Goal: Information Seeking & Learning: Learn about a topic

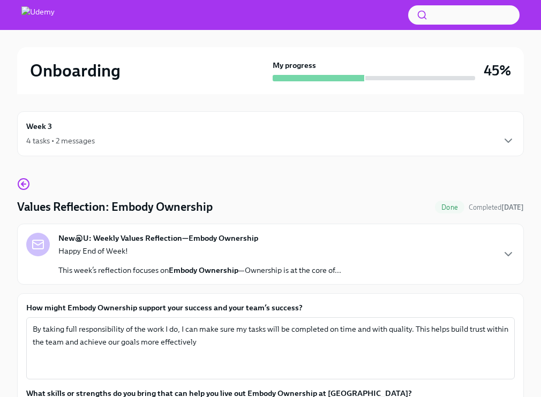
scroll to position [176, 0]
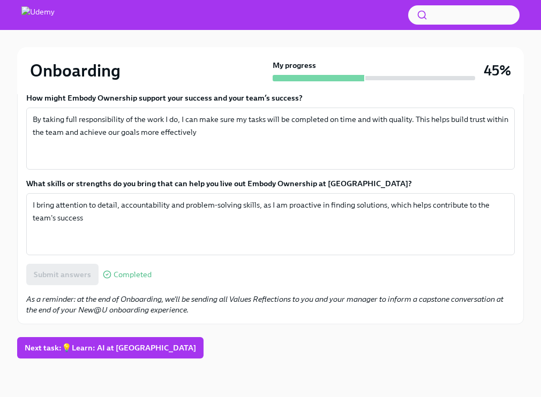
scroll to position [188, 0]
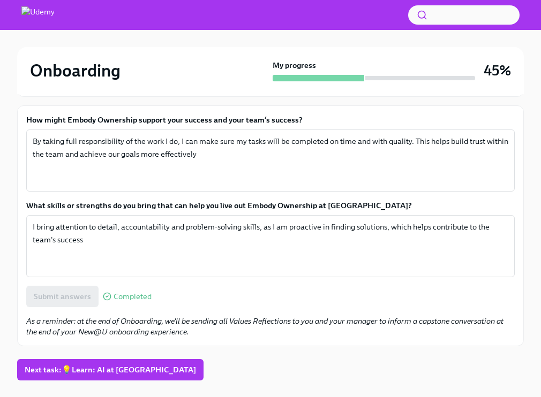
click at [75, 77] on h2 "Onboarding" at bounding box center [75, 70] width 90 height 21
click at [45, 20] on img at bounding box center [37, 14] width 33 height 17
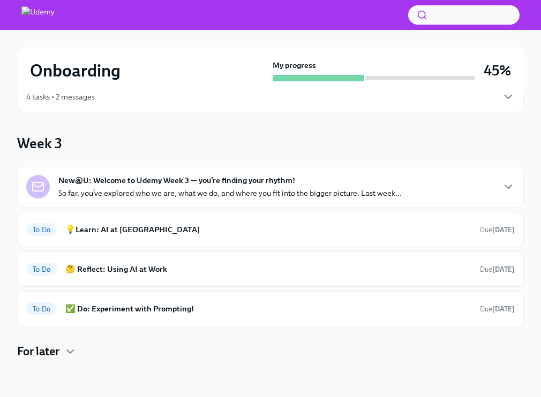
scroll to position [45, 0]
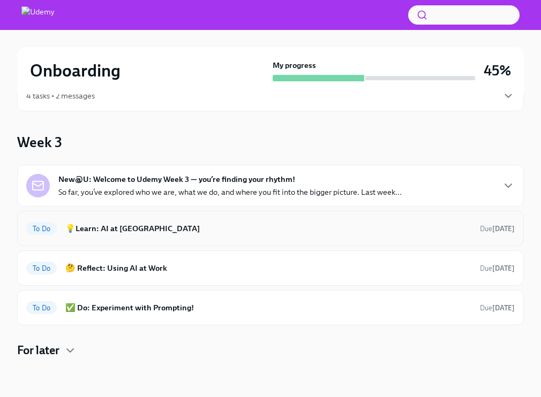
click at [81, 228] on h6 "💡Learn: AI at [GEOGRAPHIC_DATA]" at bounding box center [268, 229] width 406 height 12
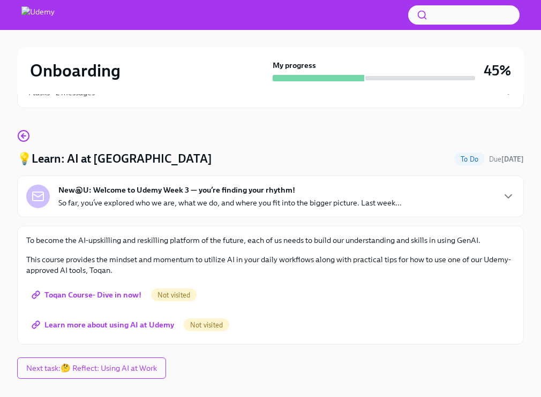
scroll to position [69, 0]
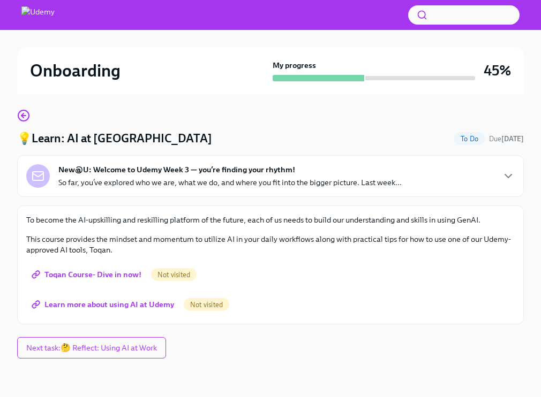
click at [78, 280] on span "Toqan Course- Dive in now!" at bounding box center [88, 274] width 108 height 11
click at [110, 306] on span "Learn more about using AI at Udemy" at bounding box center [104, 304] width 140 height 11
